Goal: Find specific page/section: Find specific page/section

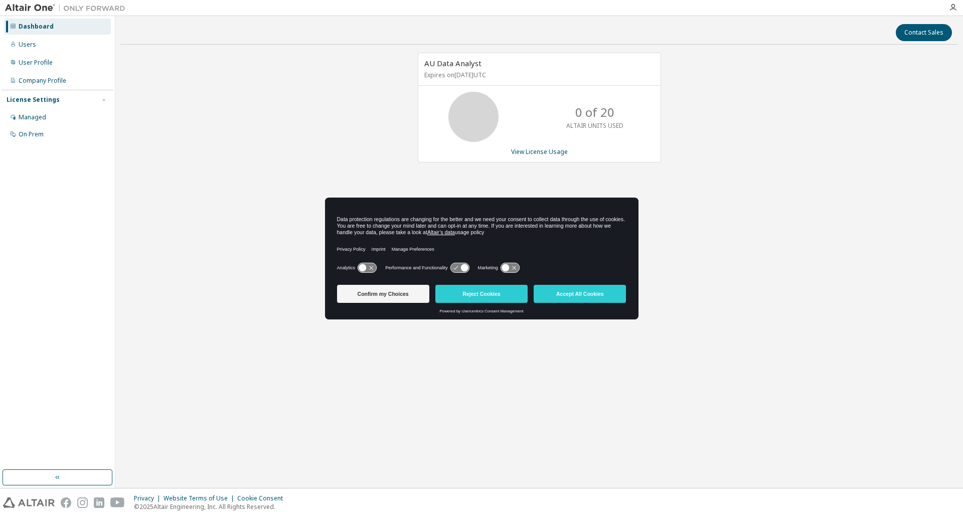
click at [569, 295] on button "Accept All Cookies" at bounding box center [580, 294] width 92 height 18
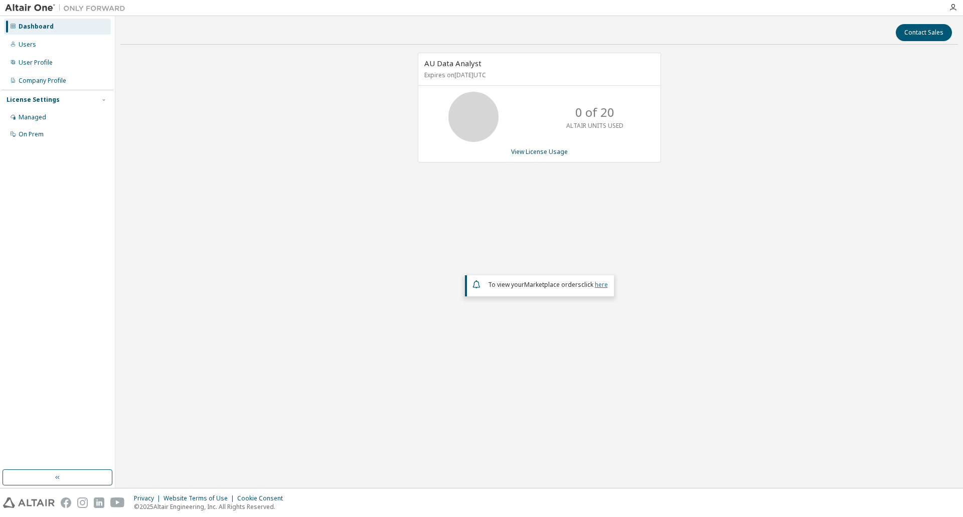
click at [600, 286] on link "here" at bounding box center [601, 285] width 13 height 9
click at [67, 49] on div "Users" at bounding box center [57, 45] width 107 height 16
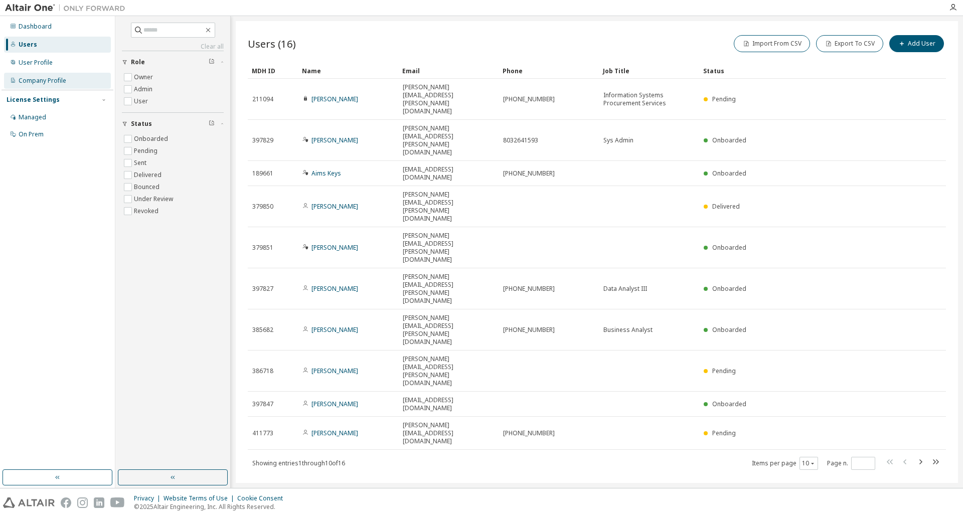
click at [65, 81] on div "Company Profile" at bounding box center [43, 81] width 48 height 8
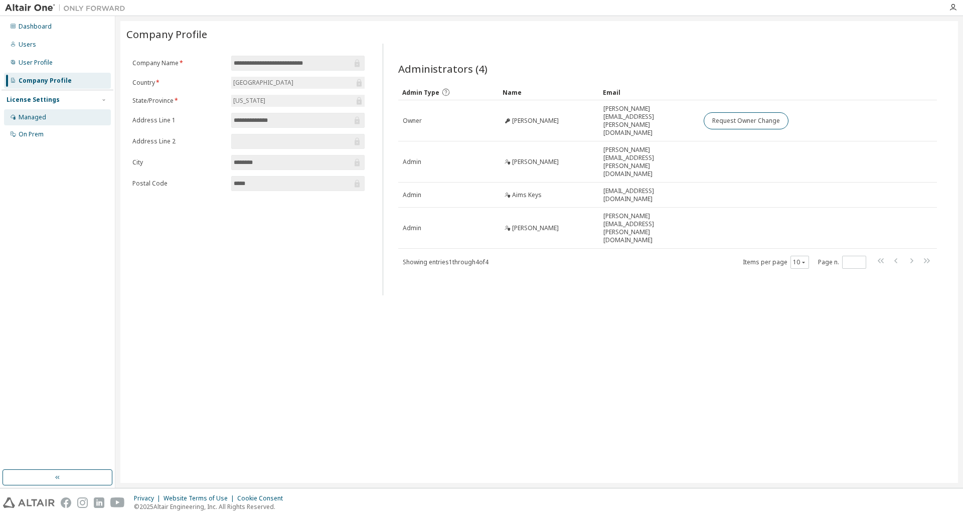
click at [49, 116] on div "Managed" at bounding box center [57, 117] width 107 height 16
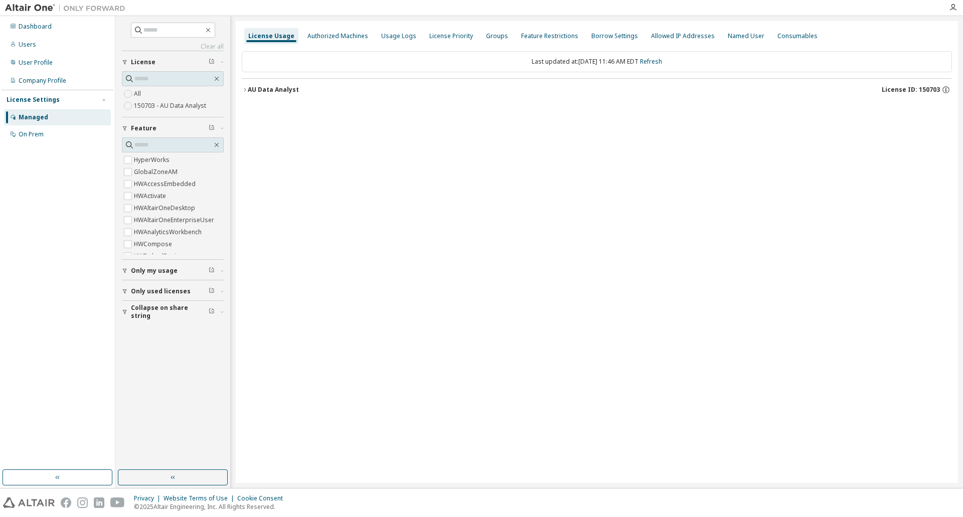
click at [249, 88] on div "AU Data Analyst" at bounding box center [273, 90] width 51 height 8
